Goal: Task Accomplishment & Management: Manage account settings

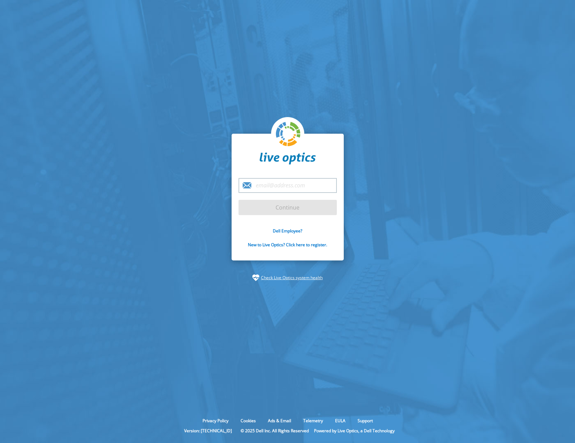
click at [153, 218] on section "Continue Dell Employee? New to Live Optics? Click here to register. Check Live …" at bounding box center [287, 207] width 575 height 415
click at [263, 187] on input "email" at bounding box center [288, 185] width 98 height 15
type input "thwidmark@techdata.com"
click at [289, 209] on input "Continue" at bounding box center [288, 207] width 98 height 15
click at [285, 210] on input "Continue" at bounding box center [288, 207] width 98 height 15
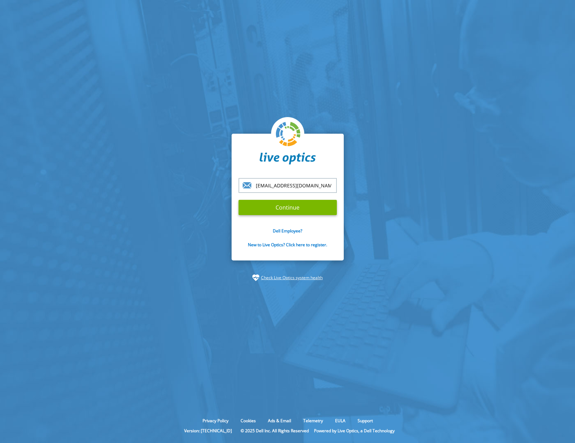
click at [314, 186] on input "thwidmark@techdata.com" at bounding box center [288, 185] width 98 height 15
click at [286, 209] on input "Continue" at bounding box center [288, 207] width 98 height 15
click at [327, 189] on input "thwidmark@techdata.com" at bounding box center [288, 185] width 98 height 15
click at [286, 211] on input "Continue" at bounding box center [288, 207] width 98 height 15
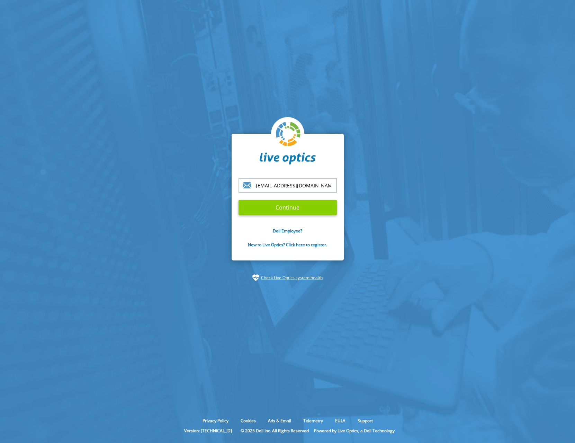
click at [290, 206] on input "Continue" at bounding box center [288, 207] width 98 height 15
click at [285, 211] on input "Continue" at bounding box center [288, 207] width 98 height 15
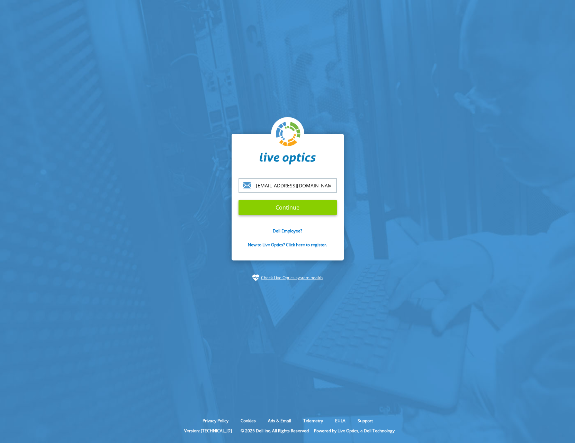
click at [285, 211] on input "Continue" at bounding box center [288, 207] width 98 height 15
click at [279, 188] on input "thwidmark@techdata.com" at bounding box center [288, 185] width 98 height 15
click at [313, 188] on input "thwidmark@techdata.com" at bounding box center [288, 185] width 98 height 15
click at [284, 209] on input "Continue" at bounding box center [288, 207] width 98 height 15
click at [276, 188] on input "thwidmark@techdata.com" at bounding box center [288, 185] width 98 height 15
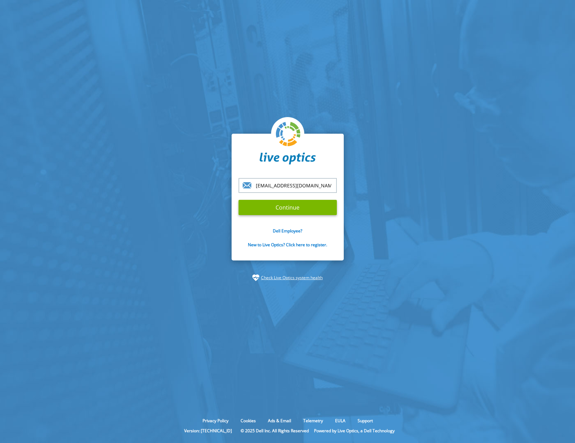
click at [425, 140] on section "thwidmark@techdata.com Continue Dell Employee? New to Live Optics? Click here t…" at bounding box center [287, 207] width 575 height 415
click at [285, 212] on input "Continue" at bounding box center [288, 207] width 98 height 15
click at [287, 210] on input "Continue" at bounding box center [288, 207] width 98 height 15
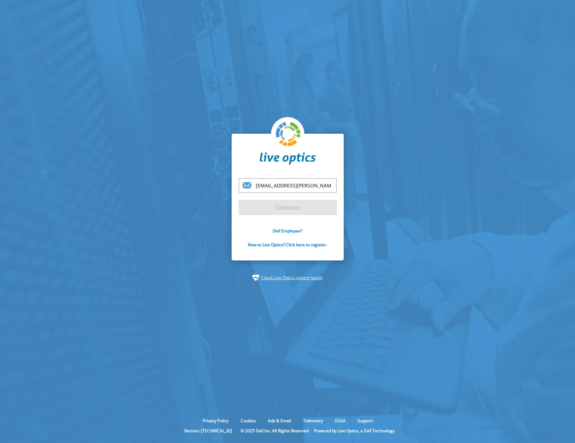
scroll to position [0, 6]
click at [239, 200] on input "Continue" at bounding box center [288, 207] width 98 height 15
click at [261, 184] on input "[EMAIL_ADDRESS][PERSON_NAME][DOMAIN_NAME]" at bounding box center [288, 185] width 98 height 15
type input "[EMAIL_ADDRESS][PERSON_NAME][DOMAIN_NAME]"
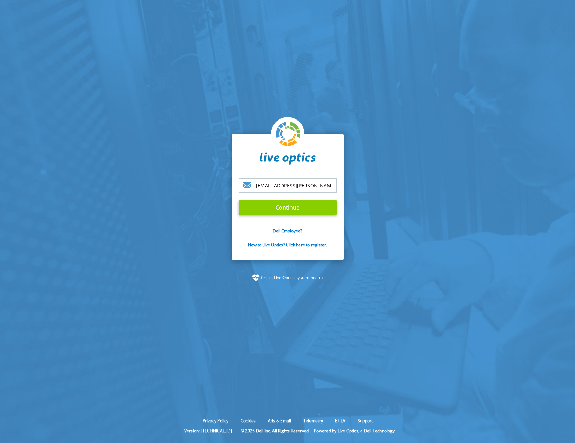
click at [286, 208] on input "Continue" at bounding box center [288, 207] width 98 height 15
click at [277, 210] on input "Continue" at bounding box center [288, 207] width 98 height 15
click at [284, 209] on input "Continue" at bounding box center [288, 207] width 98 height 15
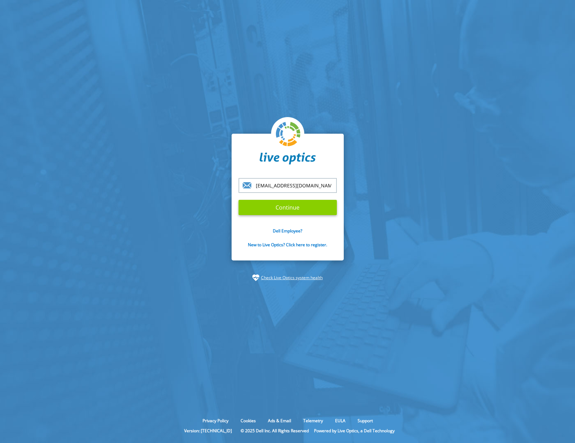
type input "[EMAIL_ADDRESS][DOMAIN_NAME]"
click at [287, 208] on input "Continue" at bounding box center [288, 207] width 98 height 15
click at [294, 207] on input "Continue" at bounding box center [288, 207] width 98 height 15
click at [287, 203] on input "Continue" at bounding box center [288, 207] width 98 height 15
click at [293, 207] on input "Continue" at bounding box center [288, 207] width 98 height 15
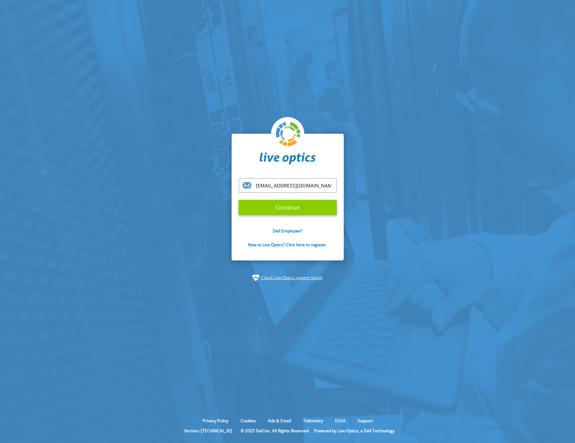
click at [286, 207] on input "Continue" at bounding box center [288, 207] width 98 height 15
click at [287, 210] on input "Continue" at bounding box center [288, 207] width 98 height 15
type input "thorhenrik.widmark@techdata.com"
click at [278, 207] on input "Continue" at bounding box center [288, 207] width 98 height 15
click at [287, 210] on input "Continue" at bounding box center [288, 207] width 98 height 15
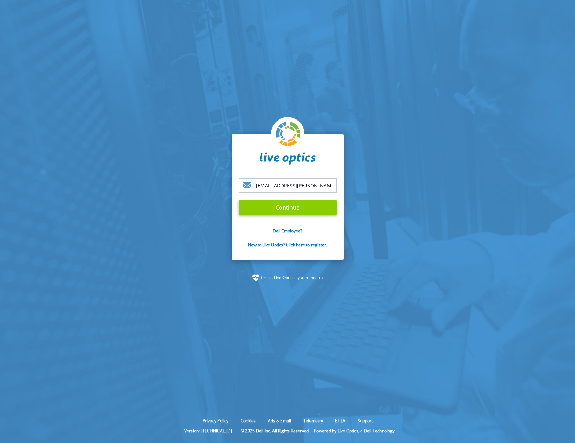
click at [291, 205] on input "Continue" at bounding box center [288, 207] width 98 height 15
click at [288, 206] on input "Continue" at bounding box center [288, 207] width 98 height 15
click at [285, 211] on input "Continue" at bounding box center [288, 207] width 98 height 15
click at [284, 212] on input "Continue" at bounding box center [288, 207] width 98 height 15
click at [282, 208] on input "Continue" at bounding box center [288, 207] width 98 height 15
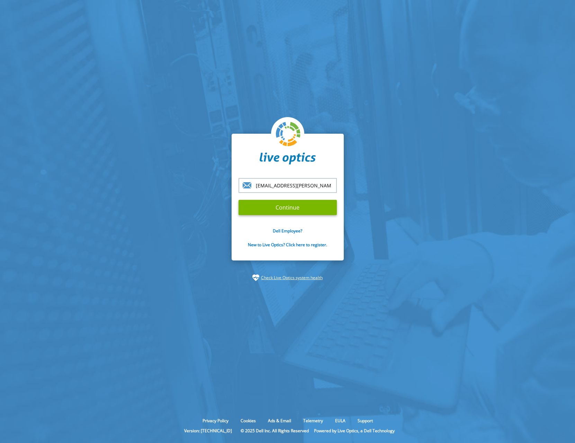
type input "thor.henrik.widmark@techdata.com"
click at [272, 210] on input "Continue" at bounding box center [288, 207] width 98 height 15
drag, startPoint x: 285, startPoint y: 207, endPoint x: 260, endPoint y: 125, distance: 85.3
click at [285, 206] on input "Continue" at bounding box center [288, 207] width 98 height 15
type input "[EMAIL_ADDRESS][PERSON_NAME][DOMAIN_NAME]"
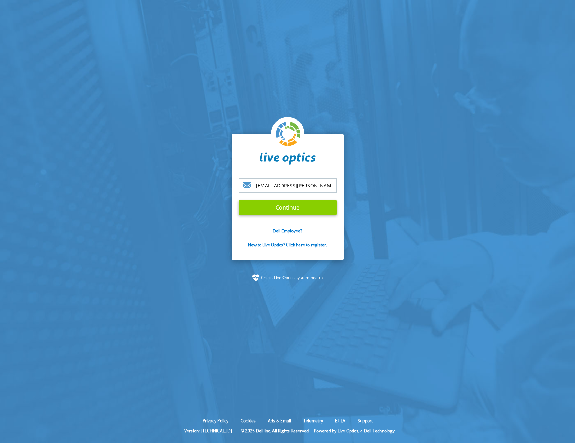
click at [282, 213] on input "Continue" at bounding box center [288, 207] width 98 height 15
click at [288, 207] on input "Continue" at bounding box center [288, 207] width 98 height 15
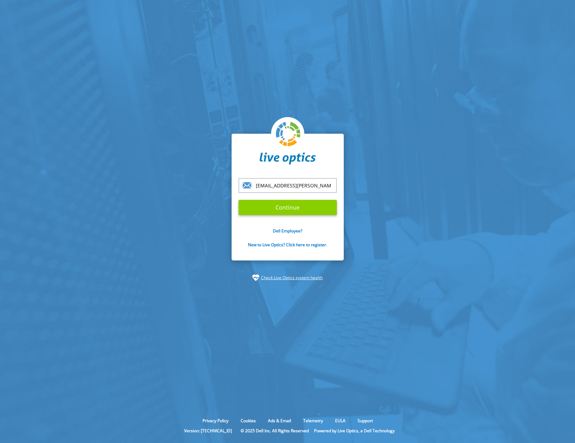
click at [288, 207] on input "Continue" at bounding box center [288, 207] width 98 height 15
